Goal: Register for event/course

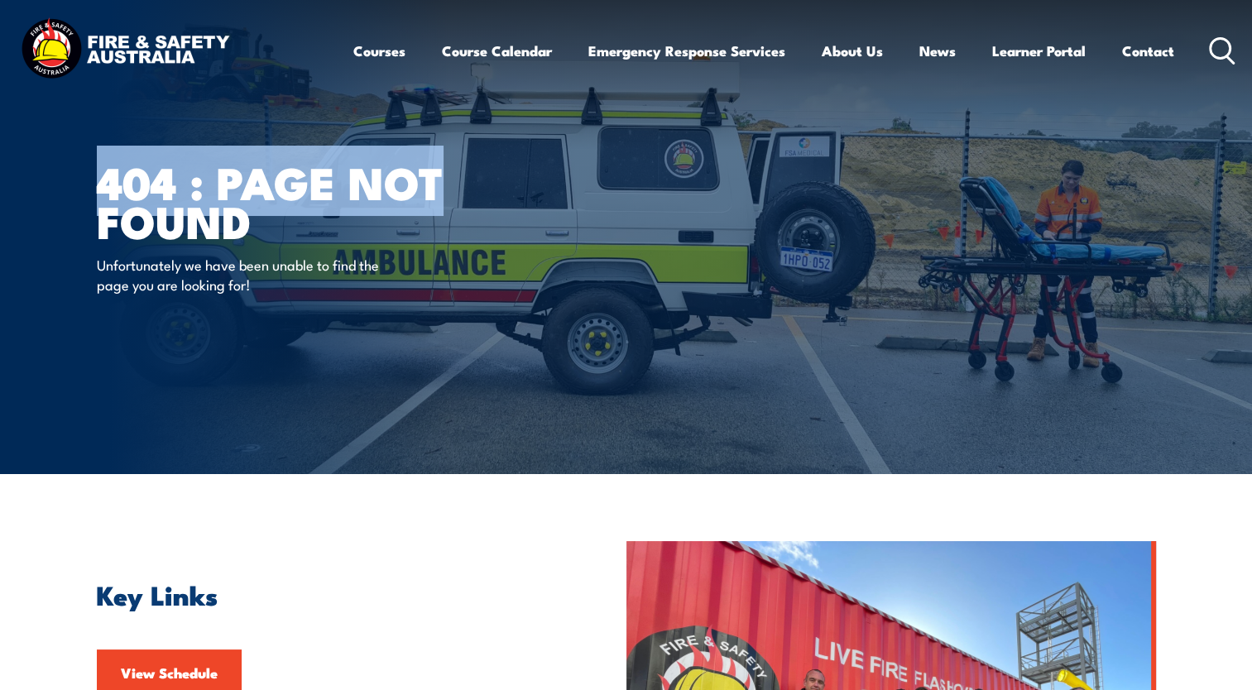
drag, startPoint x: 1251, startPoint y: 98, endPoint x: 1260, endPoint y: 179, distance: 81.6
click at [1251, 179] on html "Courses Course Calendar Emergency Response Services Services Overview Emergency…" at bounding box center [626, 345] width 1252 height 690
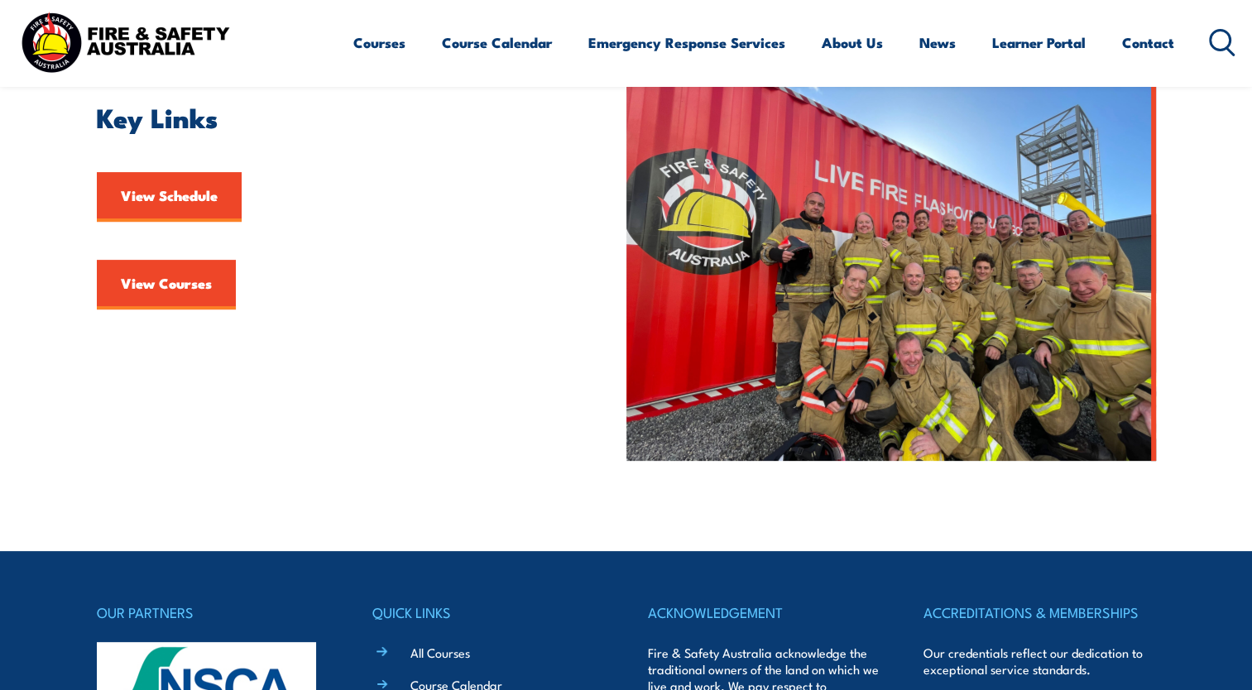
scroll to position [358, 0]
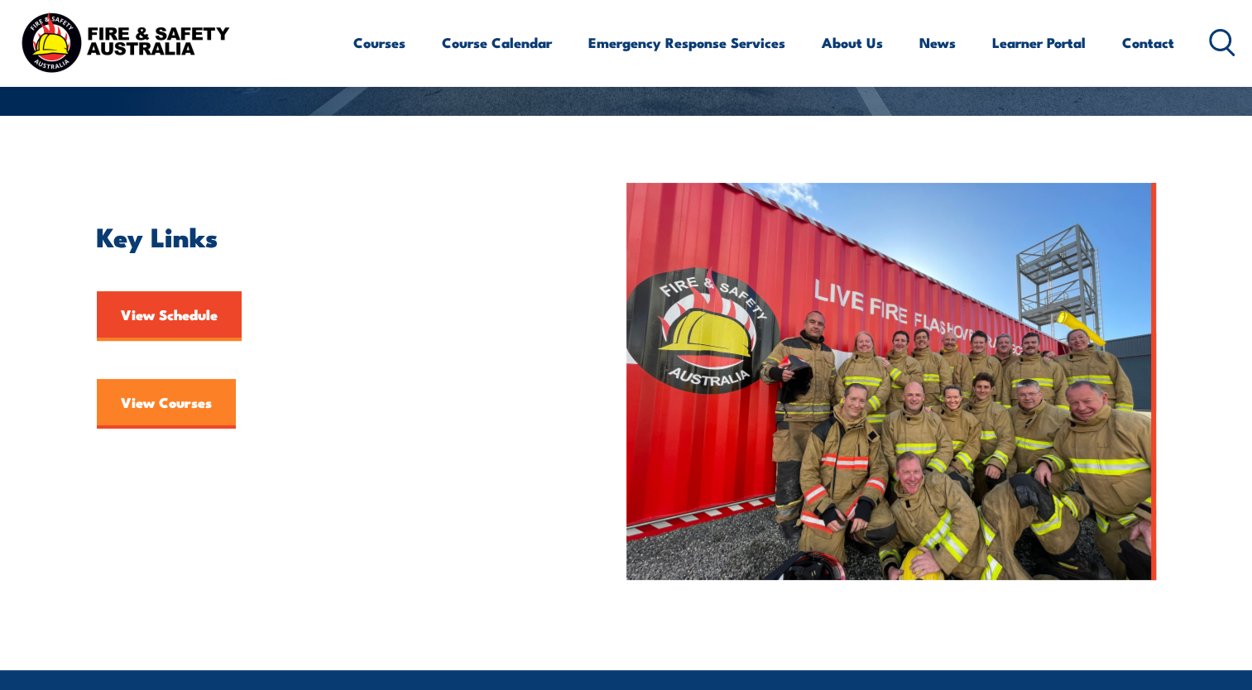
click at [167, 391] on link "View Courses" at bounding box center [166, 404] width 139 height 50
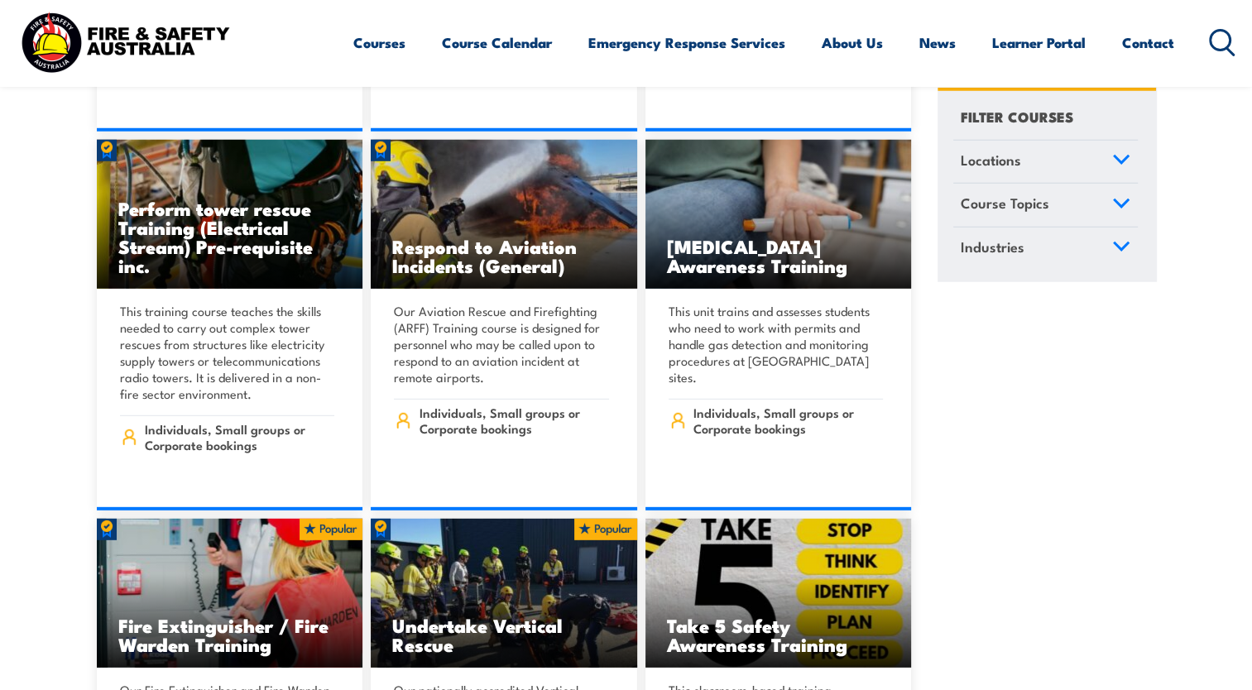
scroll to position [4669, 0]
